Goal: Task Accomplishment & Management: Use online tool/utility

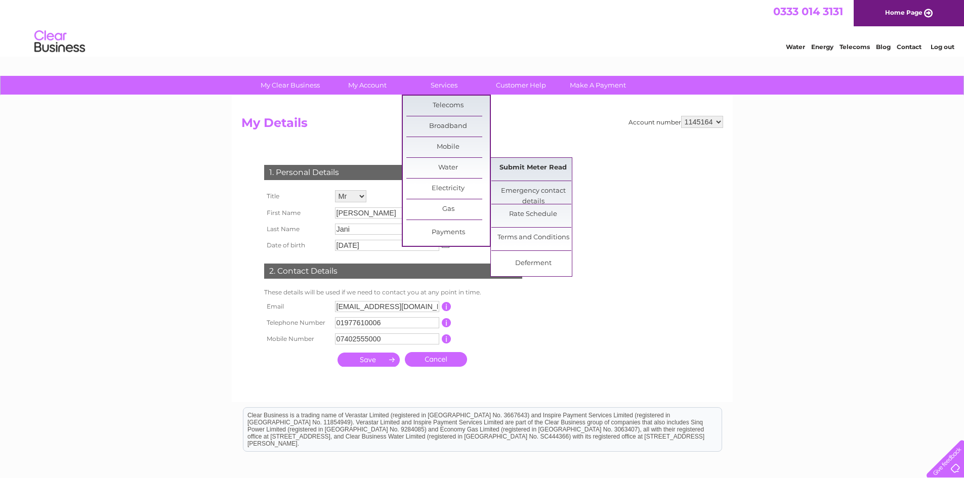
click at [521, 167] on link "Submit Meter Read" at bounding box center [532, 168] width 83 height 20
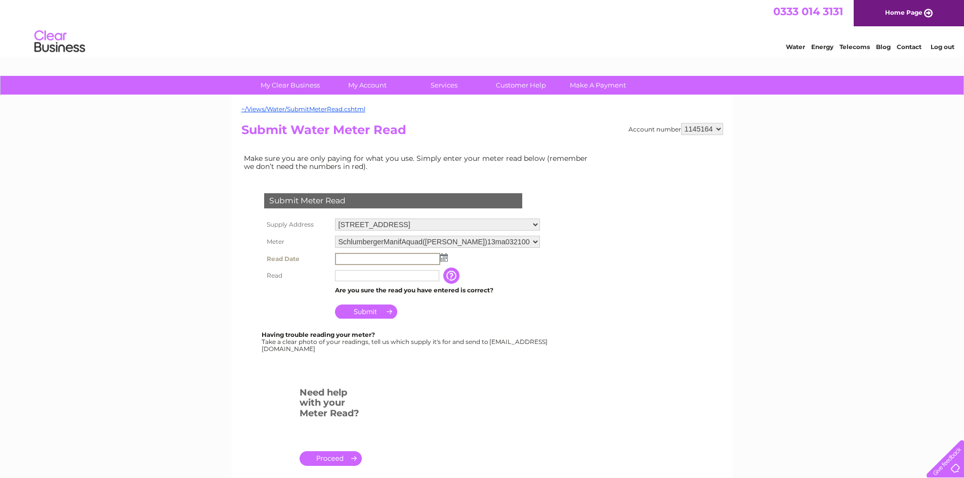
click at [381, 260] on input "text" at bounding box center [387, 259] width 105 height 12
click at [448, 257] on td at bounding box center [437, 258] width 210 height 16
click at [444, 257] on img at bounding box center [443, 257] width 8 height 8
click at [397, 302] on link "3" at bounding box center [393, 301] width 16 height 10
type input "2025/09/03"
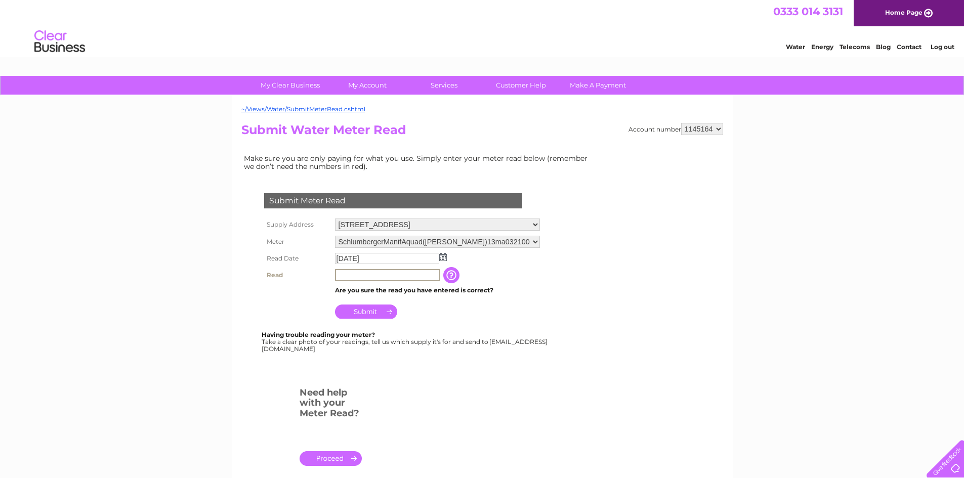
click at [371, 276] on input "text" at bounding box center [387, 275] width 105 height 12
type input "06485"
